Goal: Task Accomplishment & Management: Manage account settings

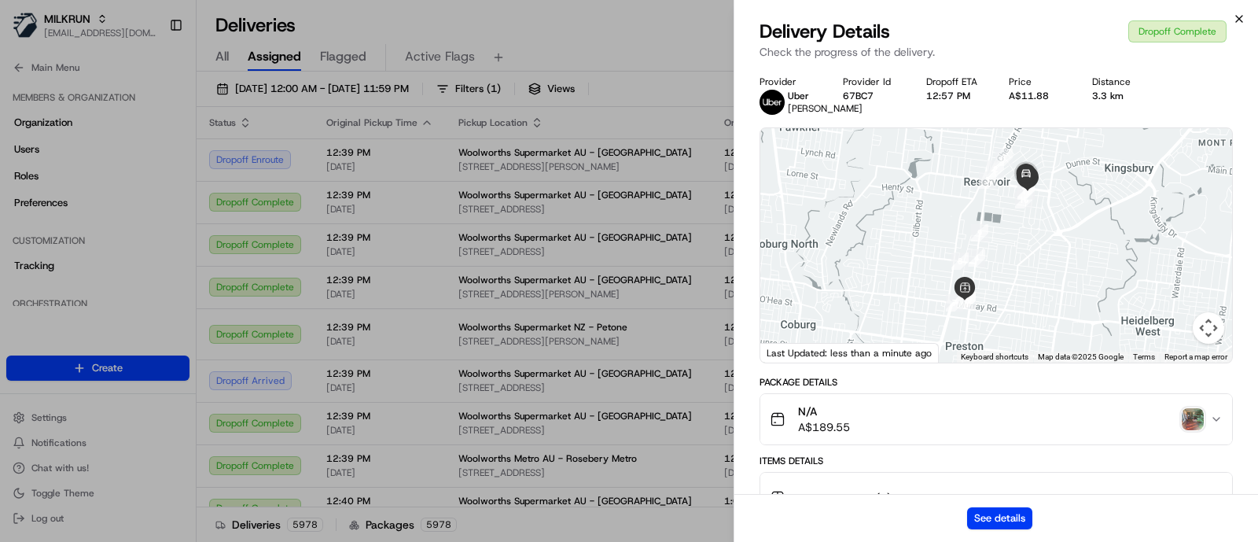
scroll to position [453, 0]
click at [1241, 18] on icon "button" at bounding box center [1239, 19] width 13 height 13
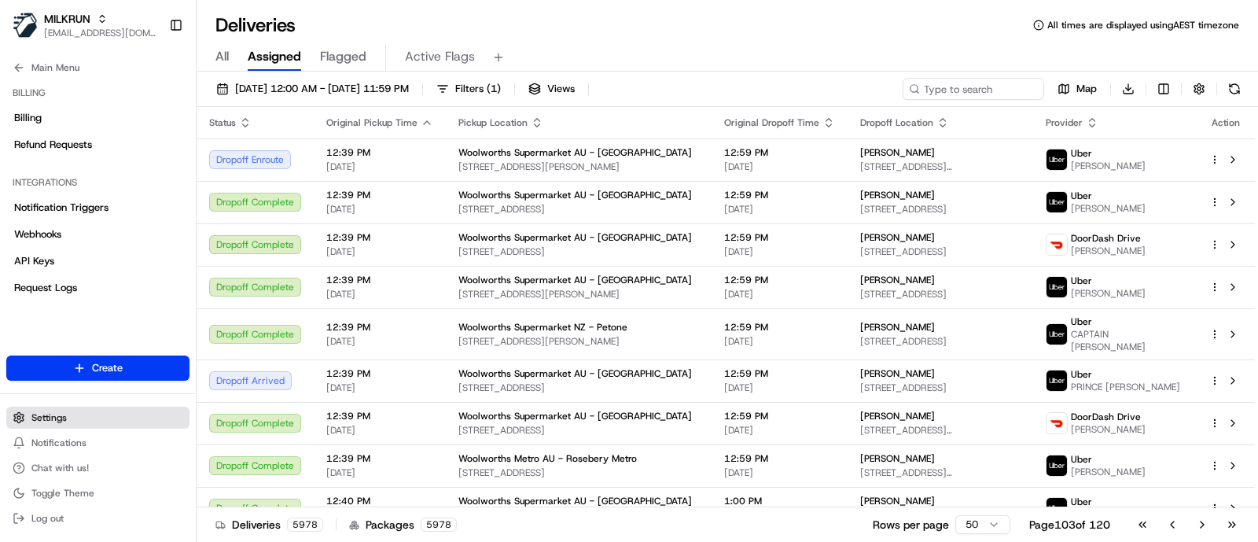
click at [59, 418] on span "Settings" at bounding box center [48, 417] width 35 height 13
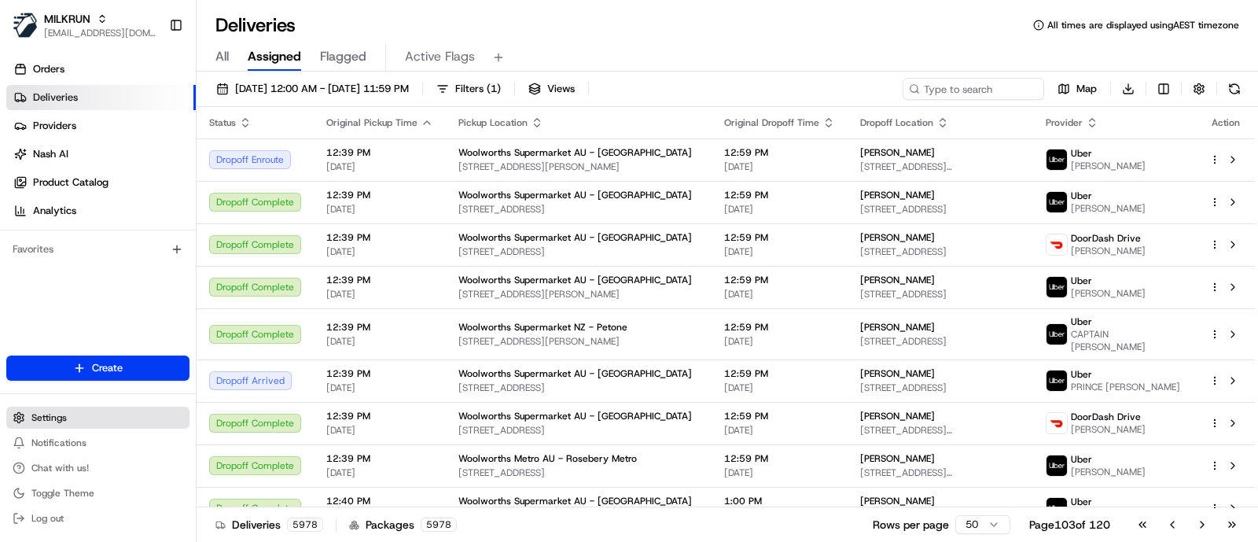
click at [66, 414] on span "Settings" at bounding box center [48, 417] width 35 height 13
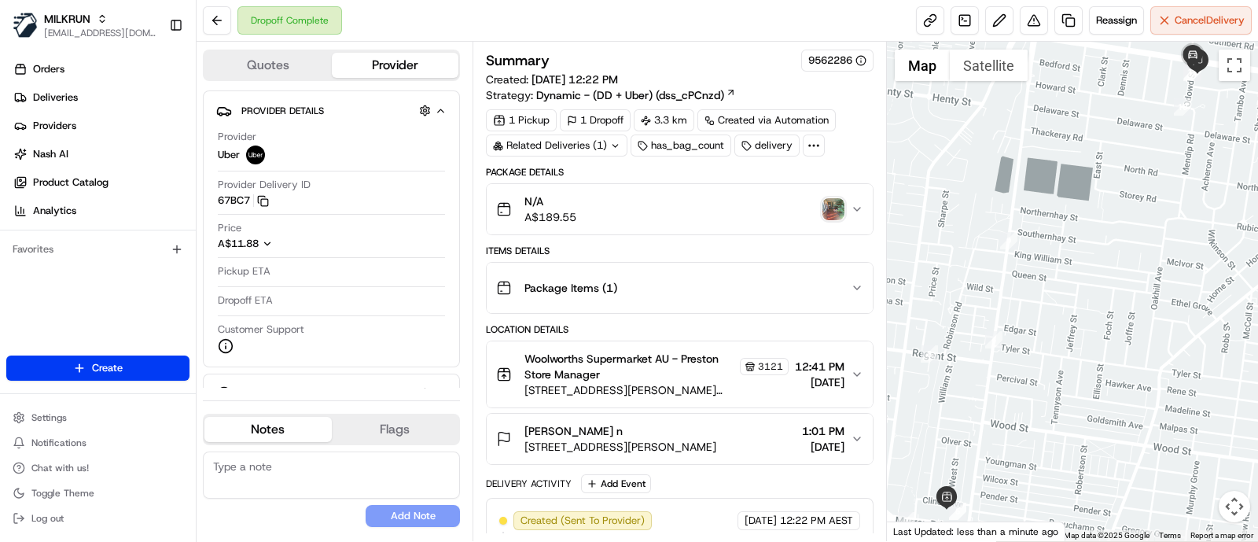
scroll to position [156, 0]
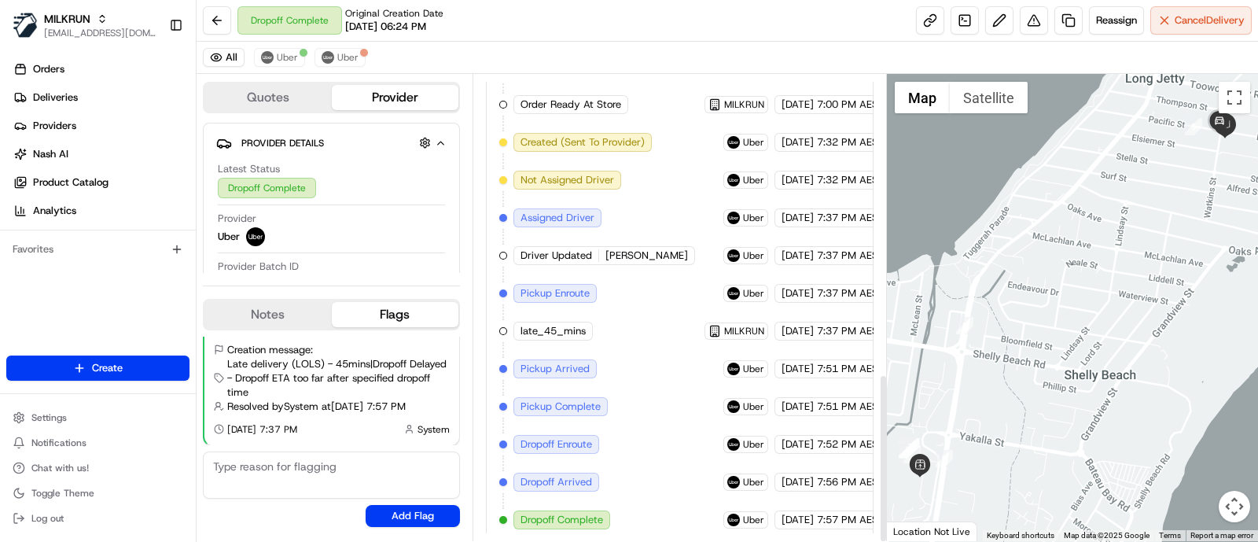
scroll to position [826, 0]
click at [331, 59] on img at bounding box center [328, 57] width 13 height 13
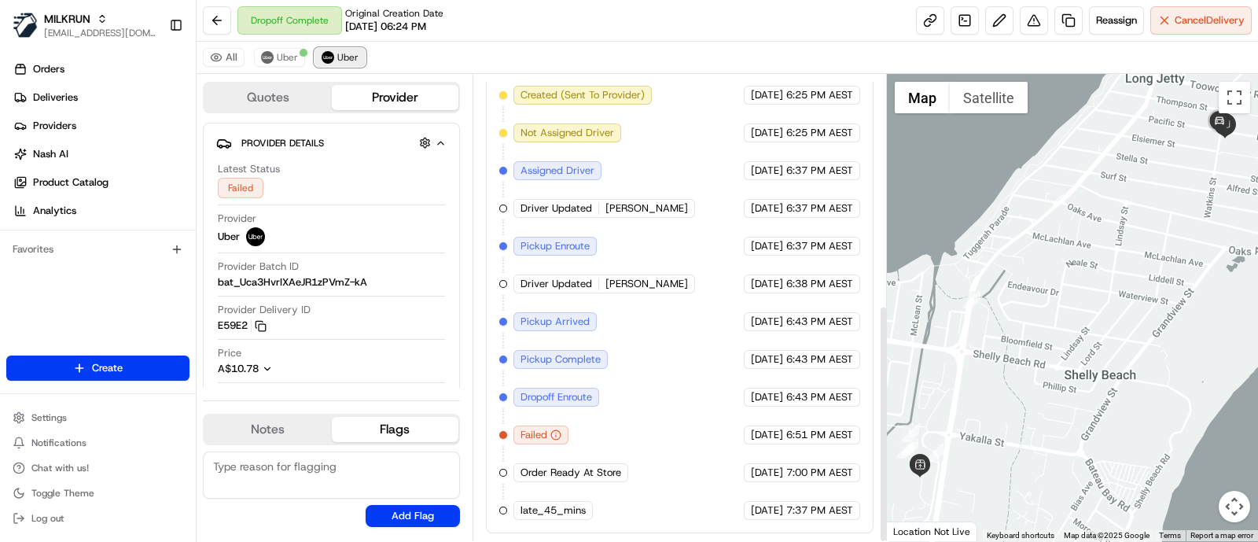
scroll to position [451, 0]
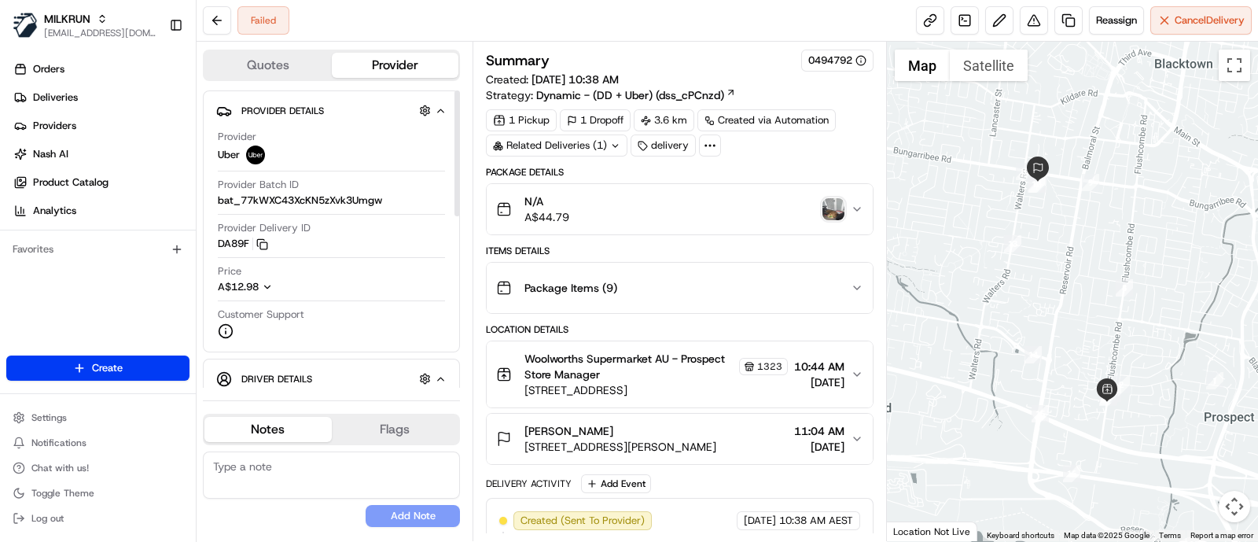
click at [278, 64] on button "Quotes" at bounding box center [267, 65] width 127 height 25
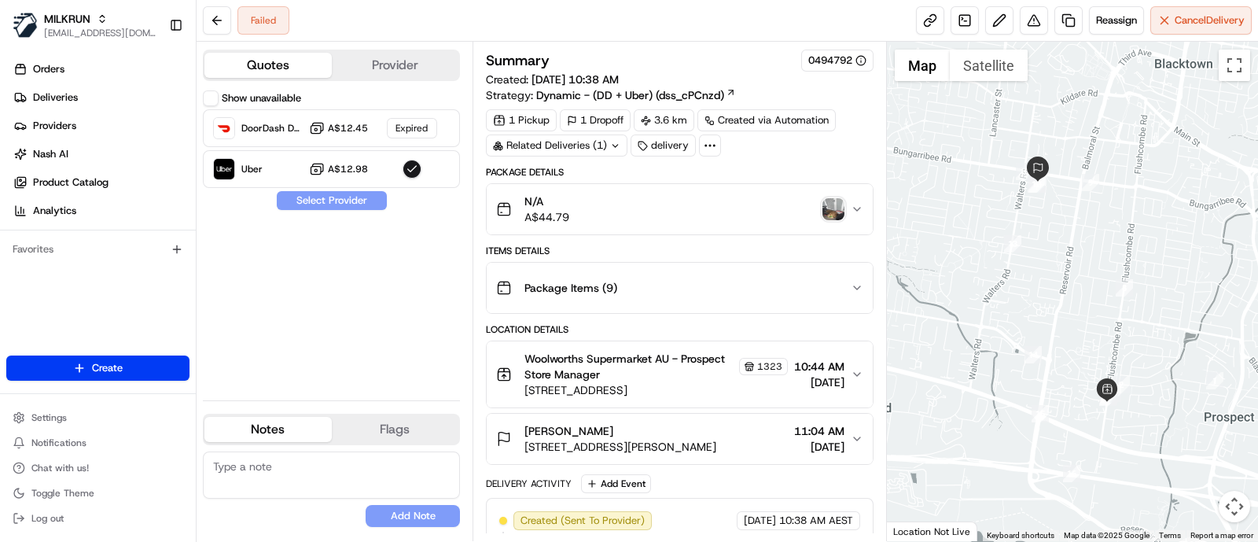
click at [1213, 178] on div at bounding box center [1073, 291] width 372 height 499
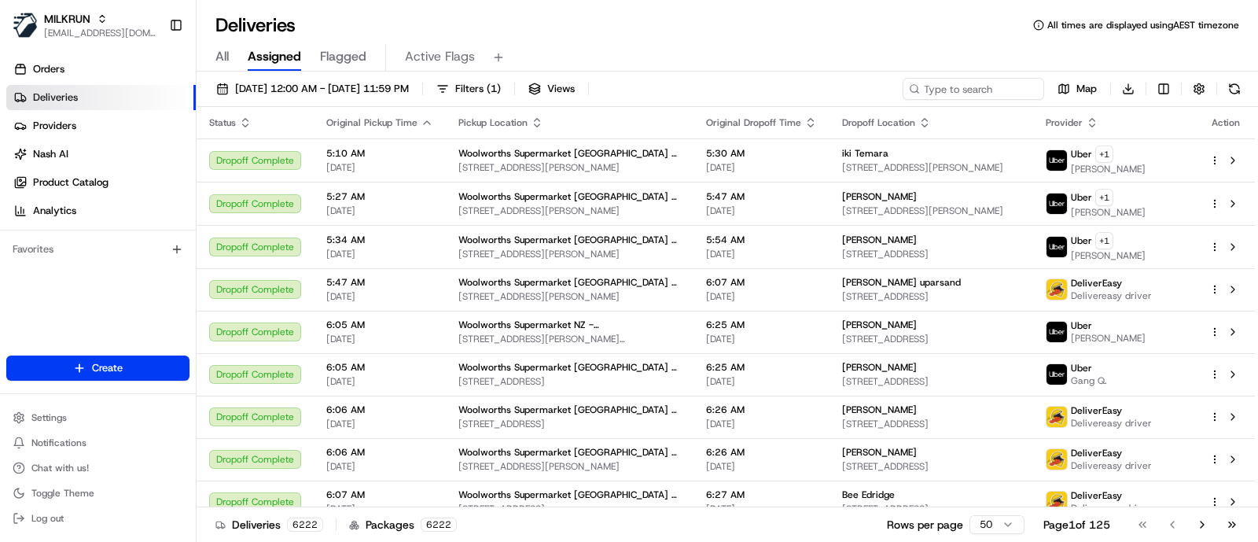
click at [1138, 42] on div "All Assigned Flagged Active Flags" at bounding box center [727, 55] width 1061 height 34
click at [1118, 57] on div "All Assigned Flagged Active Flags" at bounding box center [727, 58] width 1061 height 28
click at [90, 411] on button "Settings" at bounding box center [97, 418] width 183 height 22
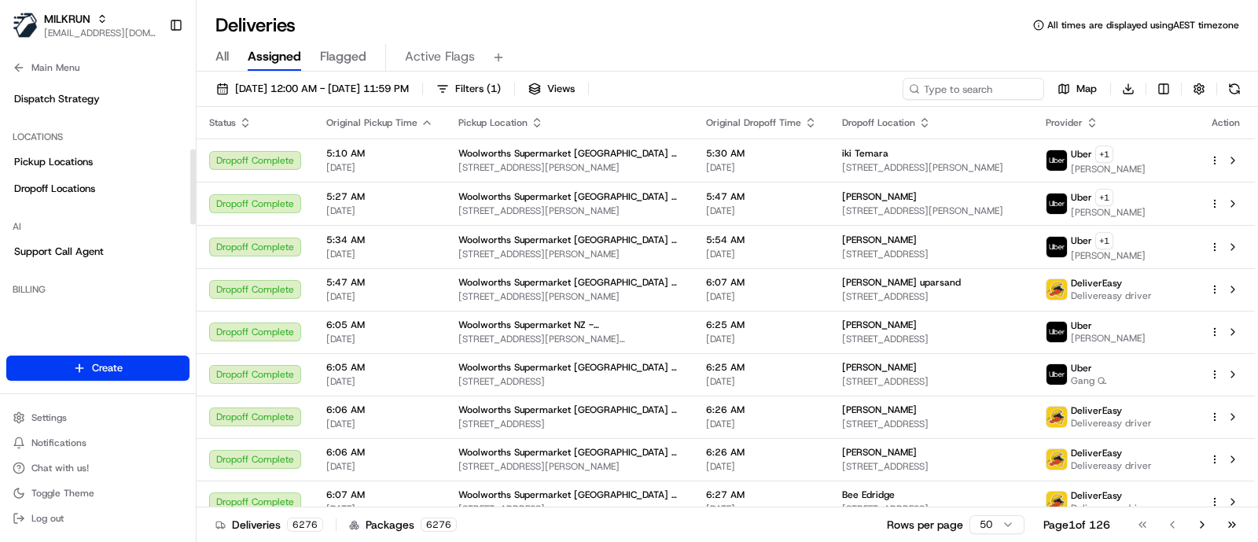
scroll to position [158, 0]
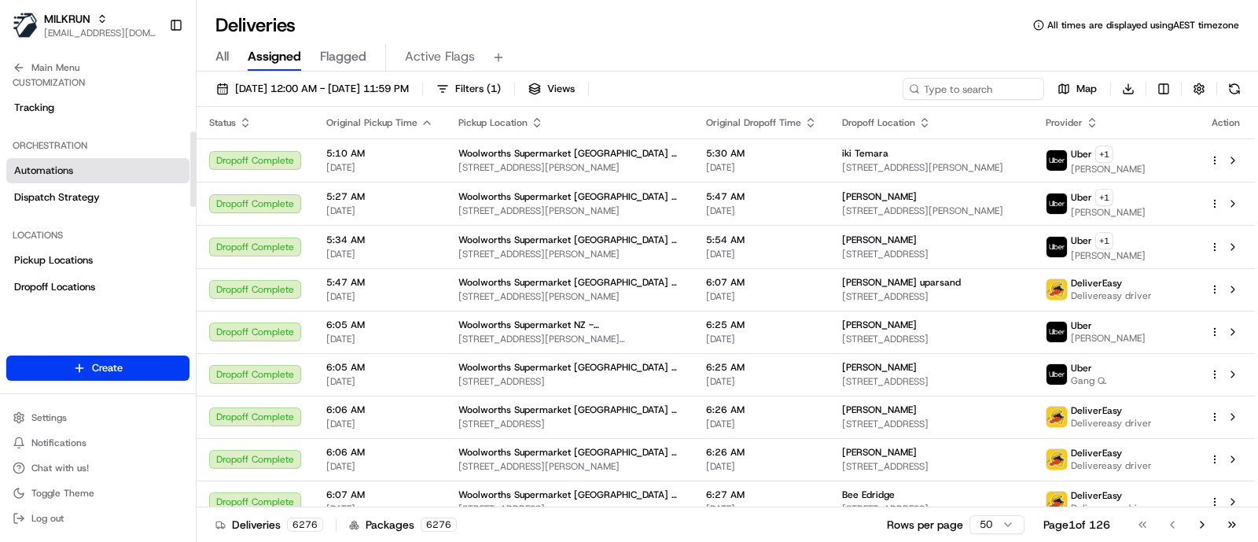
click at [79, 175] on link "Automations" at bounding box center [97, 170] width 183 height 25
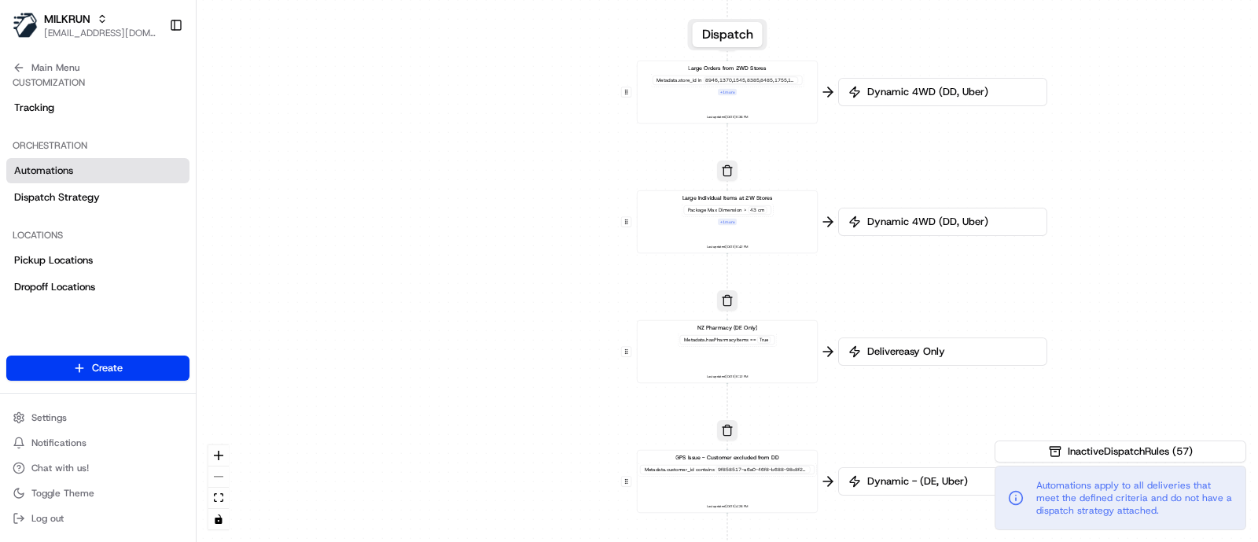
click at [1160, 245] on div "0 0 0 0 0 0 0 0 0 0 0 0 0 0 0 0 0 Order / Delivery Received DD Jack Testing Acc…" at bounding box center [727, 271] width 1061 height 542
